Goal: Information Seeking & Learning: Learn about a topic

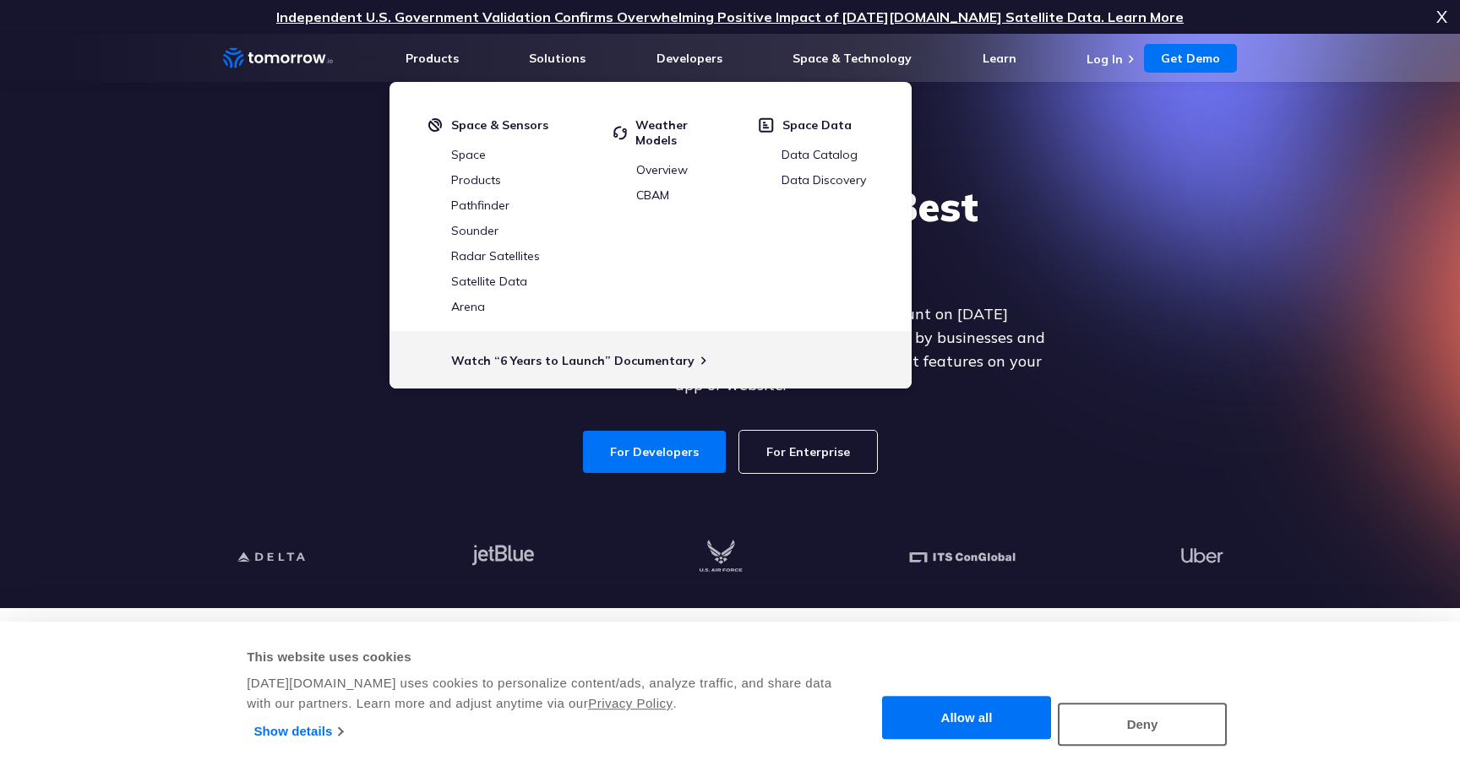
click at [1121, 194] on div "Explore the World’s Best Weather API Get reliable and precise weather data thro…" at bounding box center [730, 327] width 1041 height 359
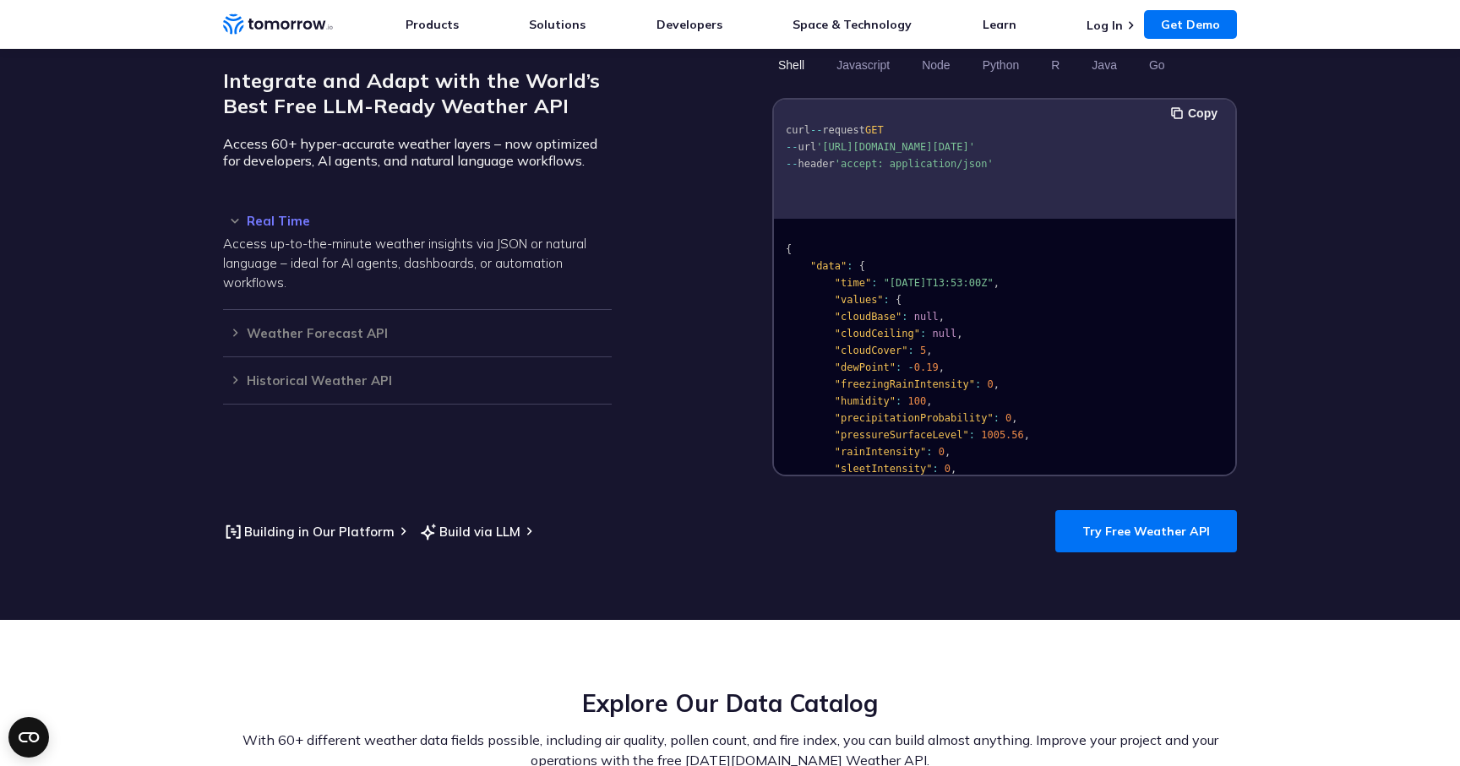
scroll to position [1471, 0]
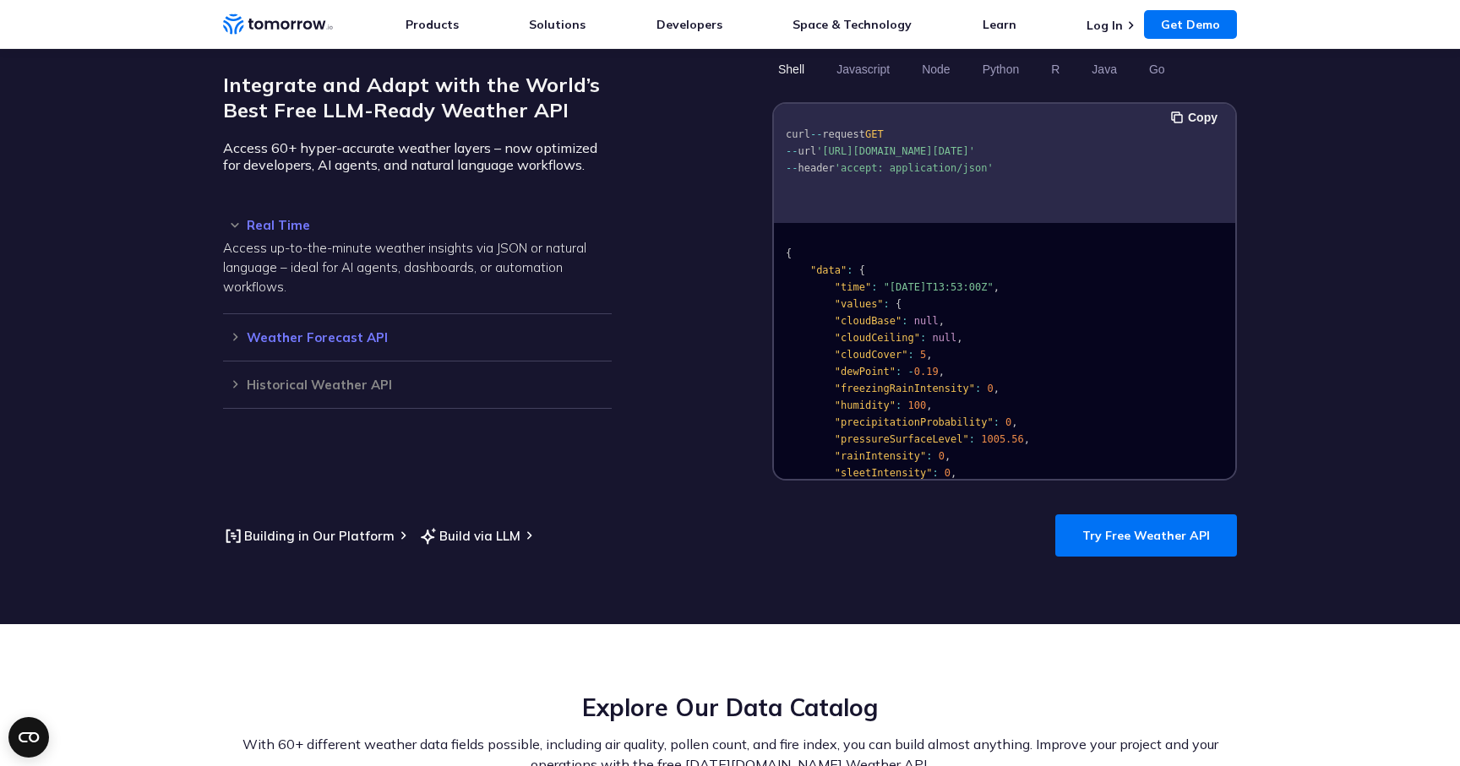
click at [313, 331] on h3 "Weather Forecast API" at bounding box center [417, 337] width 389 height 13
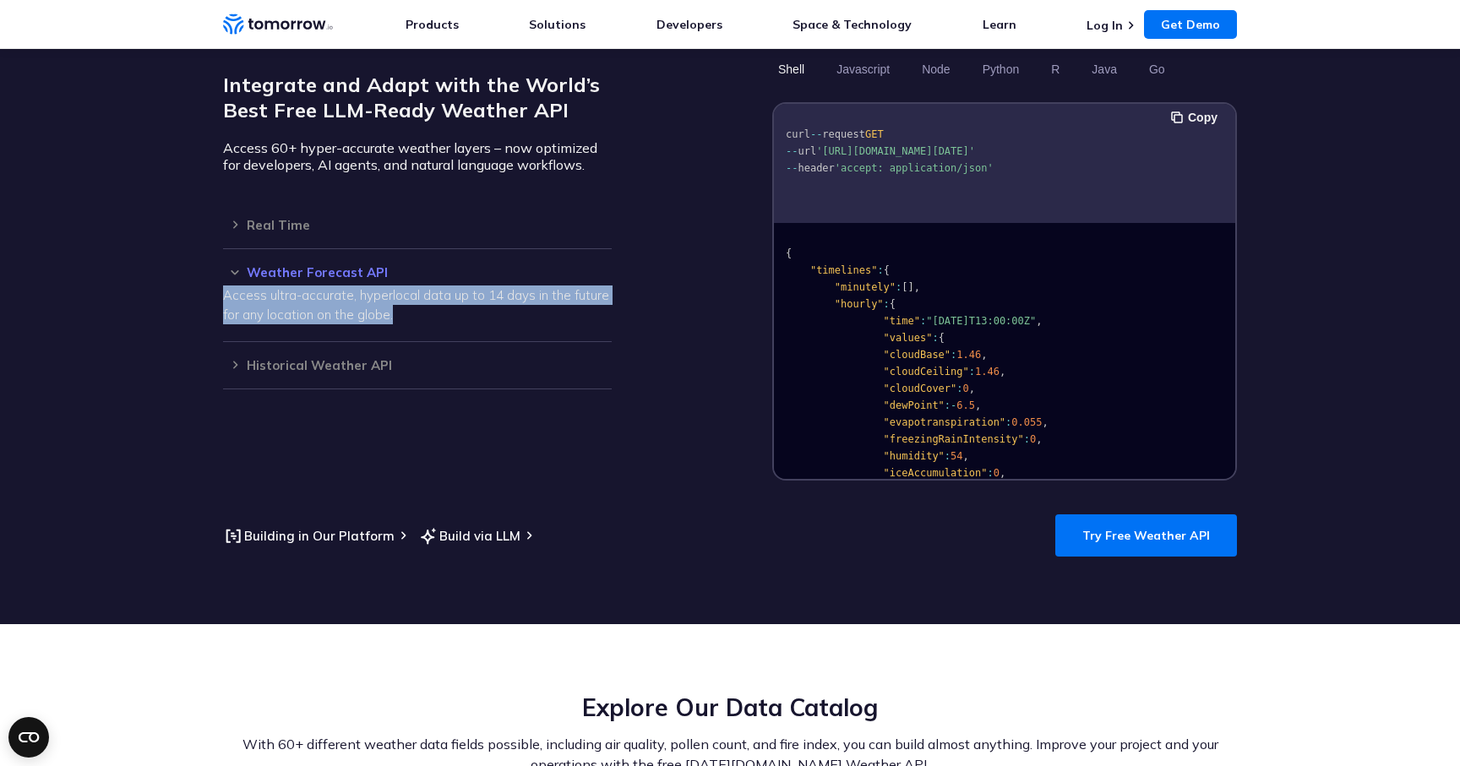
drag, startPoint x: 216, startPoint y: 275, endPoint x: 403, endPoint y: 297, distance: 188.0
click at [403, 297] on section "Integrate and Adapt with the World’s Best Free LLM-Ready Weather API Access 60+…" at bounding box center [730, 305] width 1460 height 637
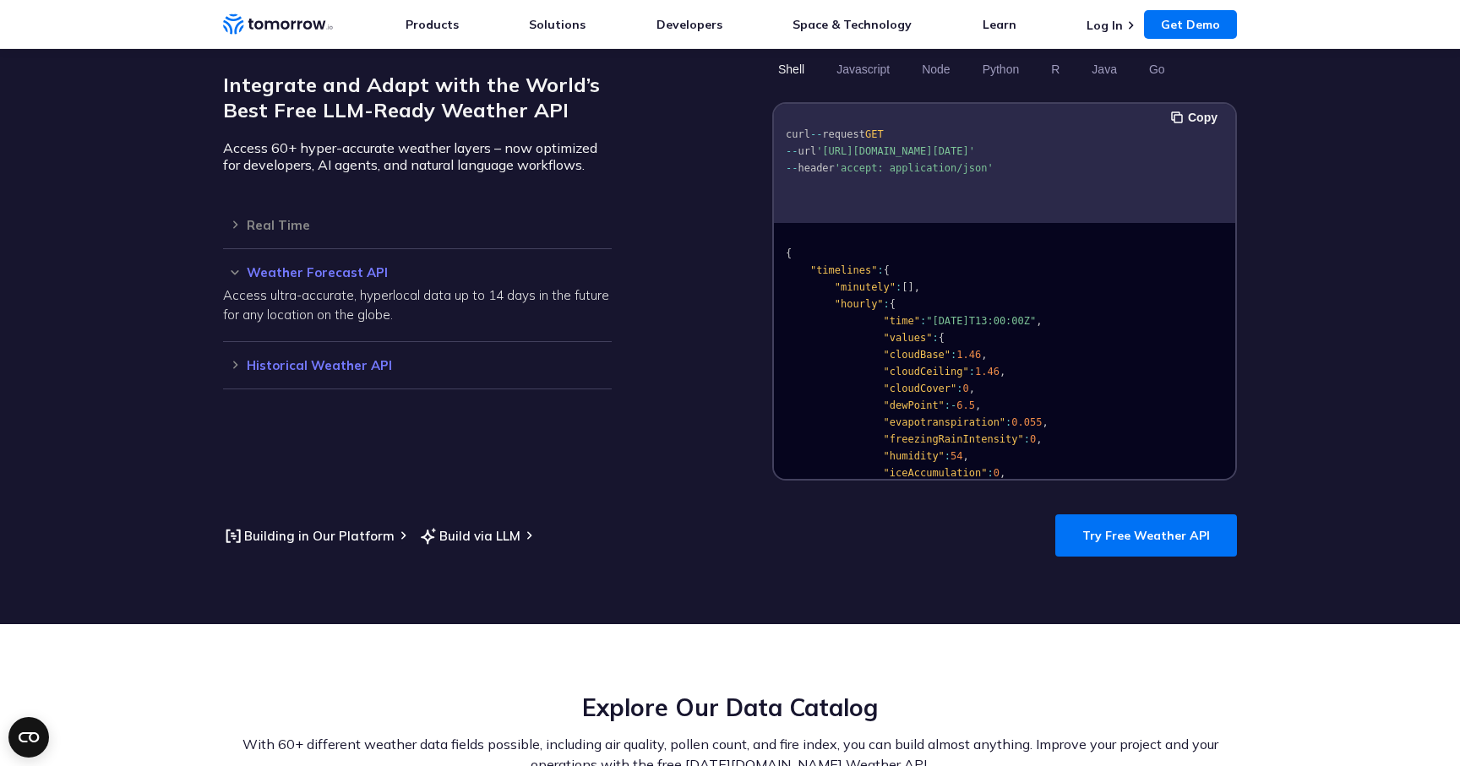
click at [373, 359] on h3 "Historical Weather API" at bounding box center [417, 365] width 389 height 13
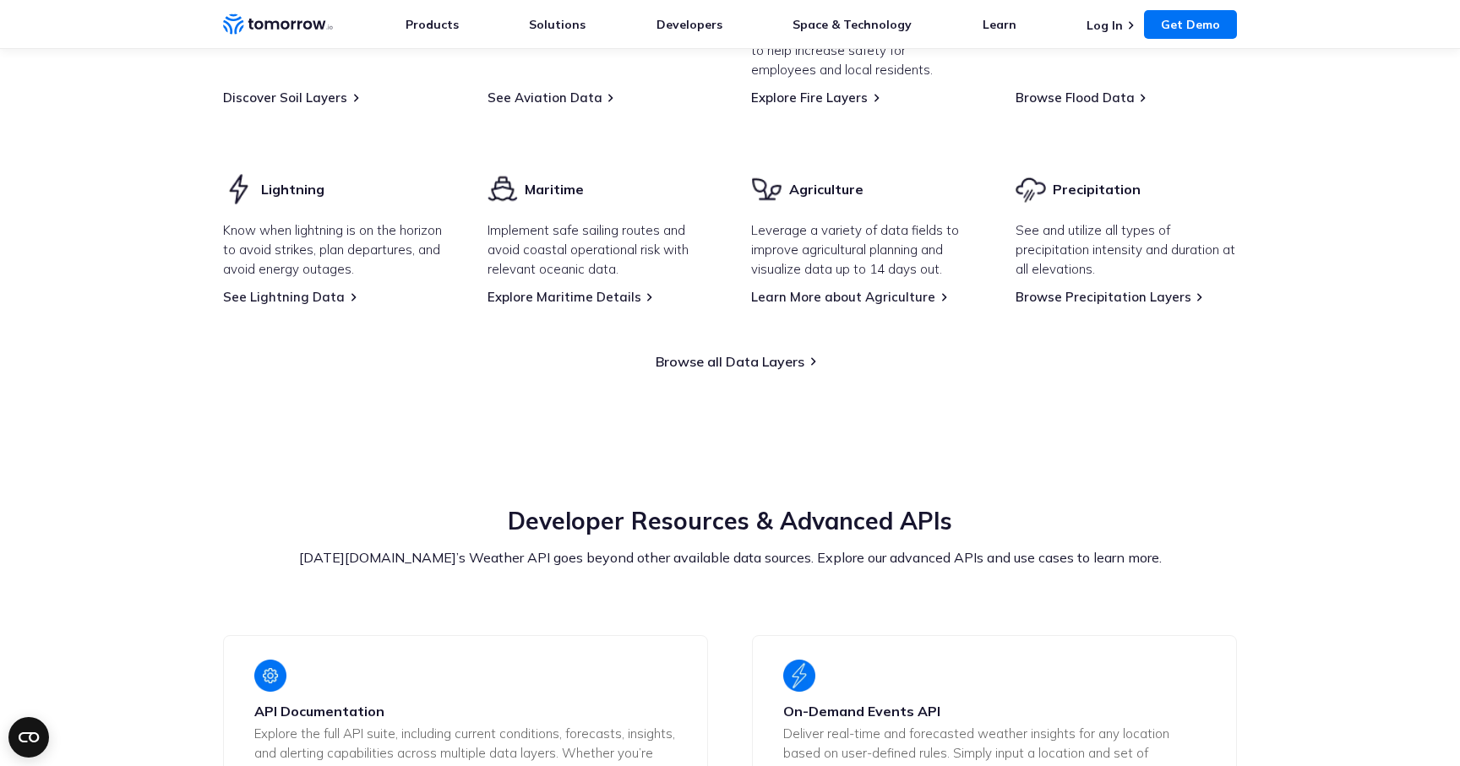
scroll to position [3108, 0]
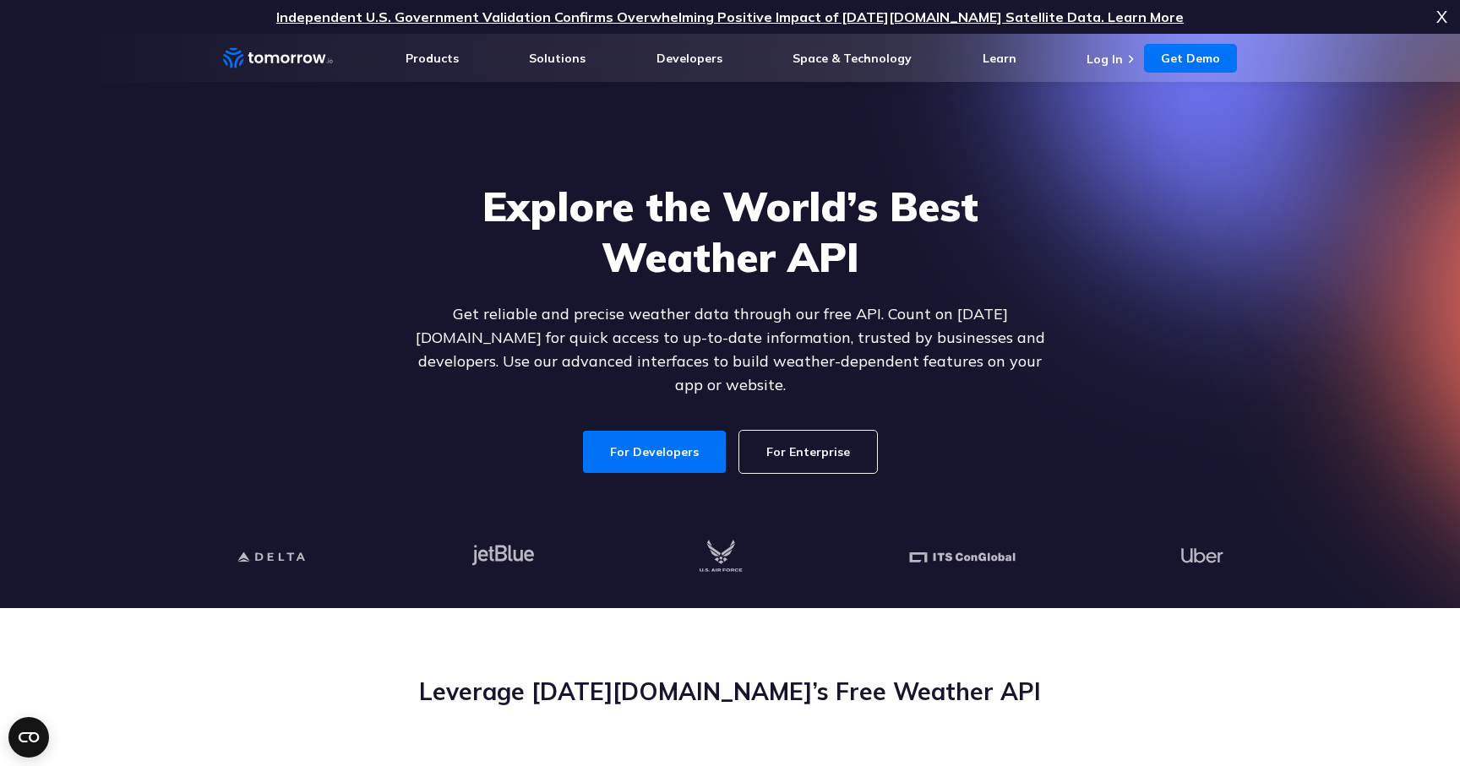
click at [303, 56] on icon "Weather Intelligence Solutions" at bounding box center [278, 57] width 110 height 21
